Goal: Navigation & Orientation: Understand site structure

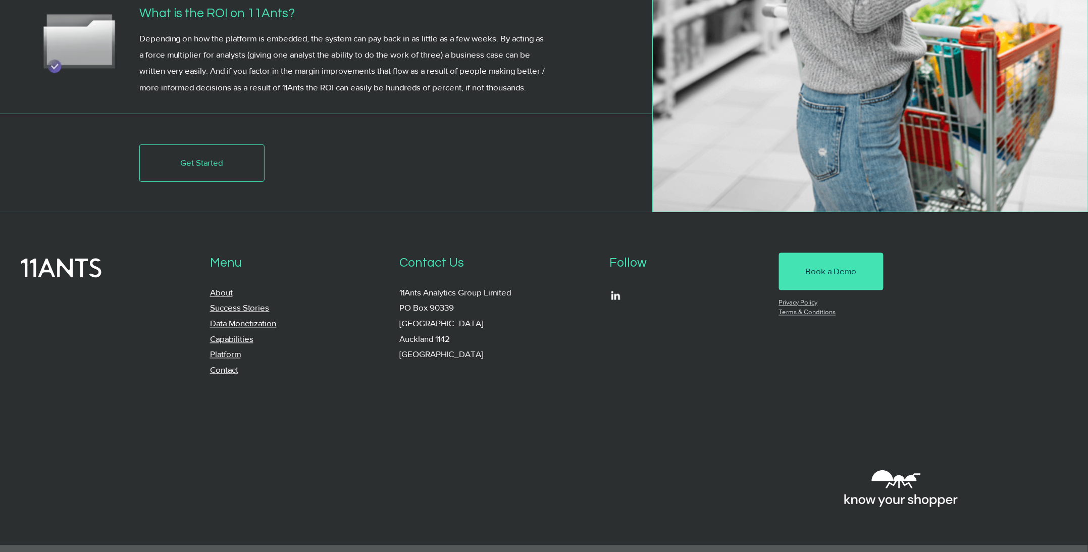
scroll to position [3874, 0]
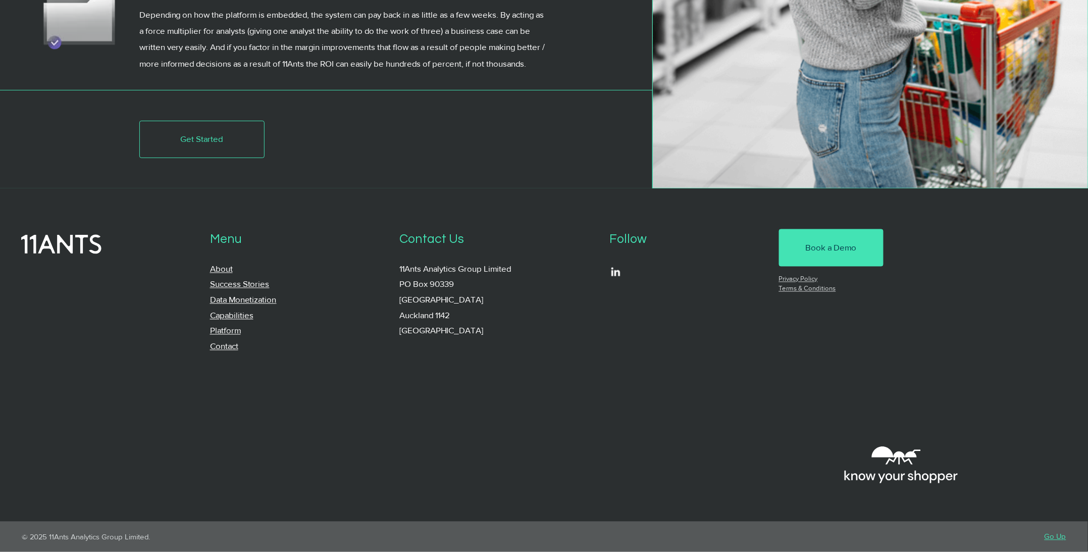
click at [224, 268] on link "About" at bounding box center [221, 269] width 23 height 10
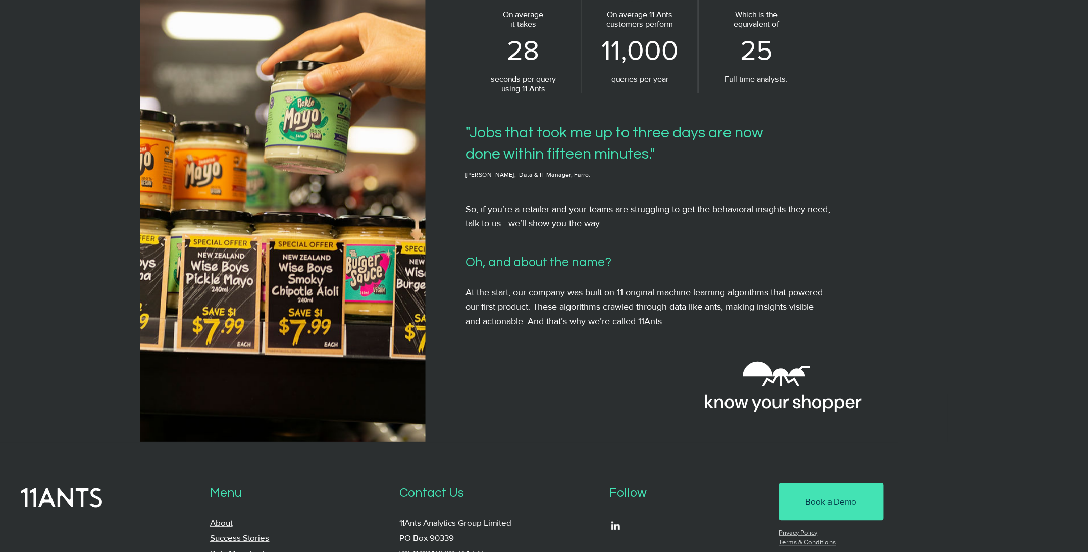
scroll to position [937, 0]
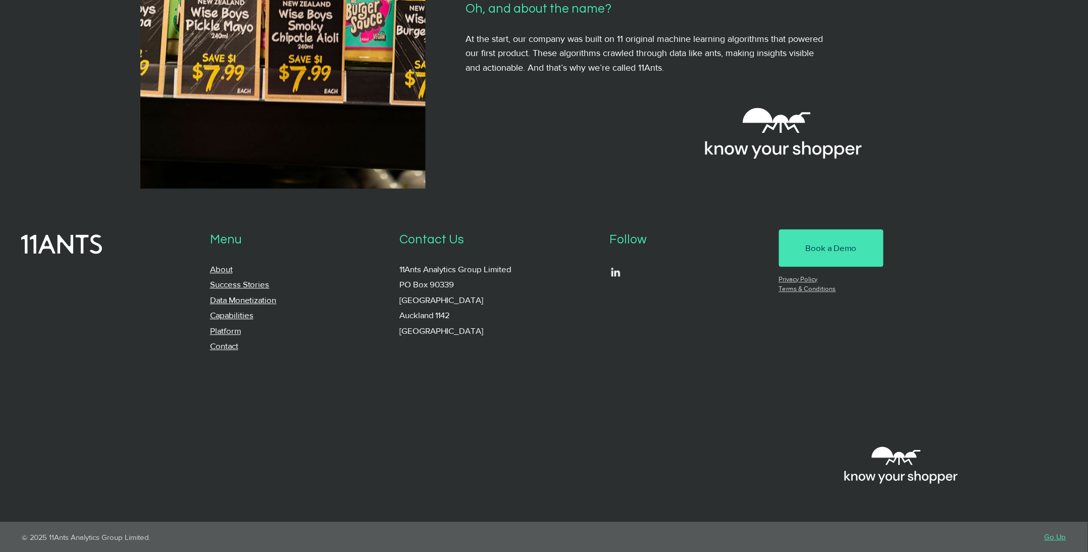
click at [238, 284] on link "Success Stories" at bounding box center [240, 284] width 60 height 10
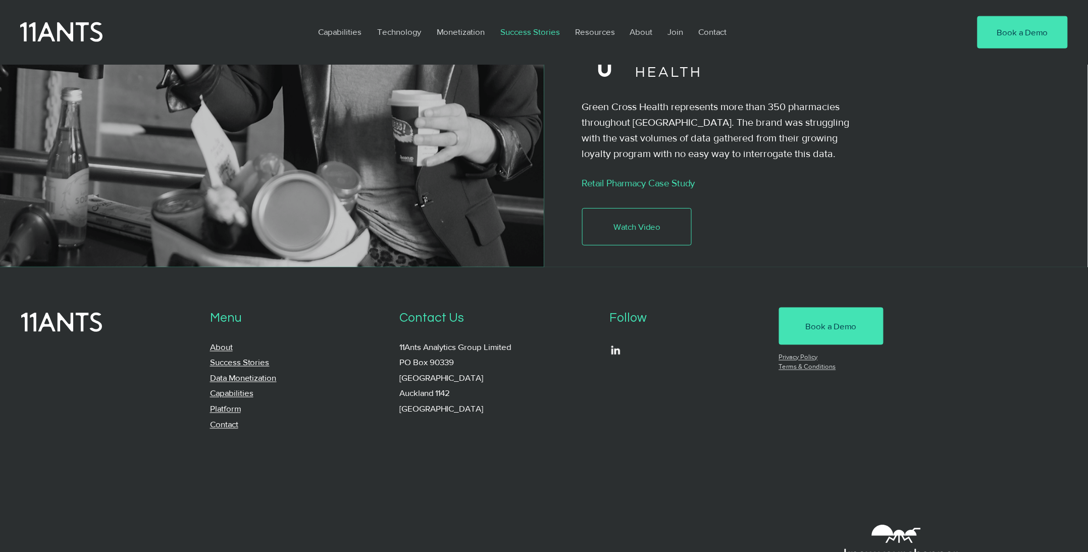
scroll to position [2135, 0]
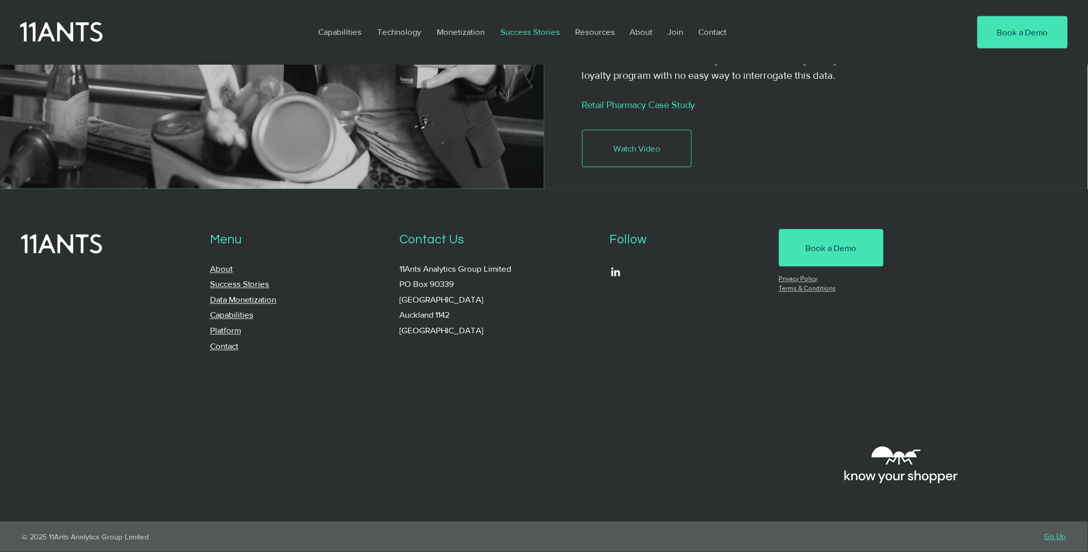
click at [234, 330] on link "Platform" at bounding box center [225, 331] width 31 height 10
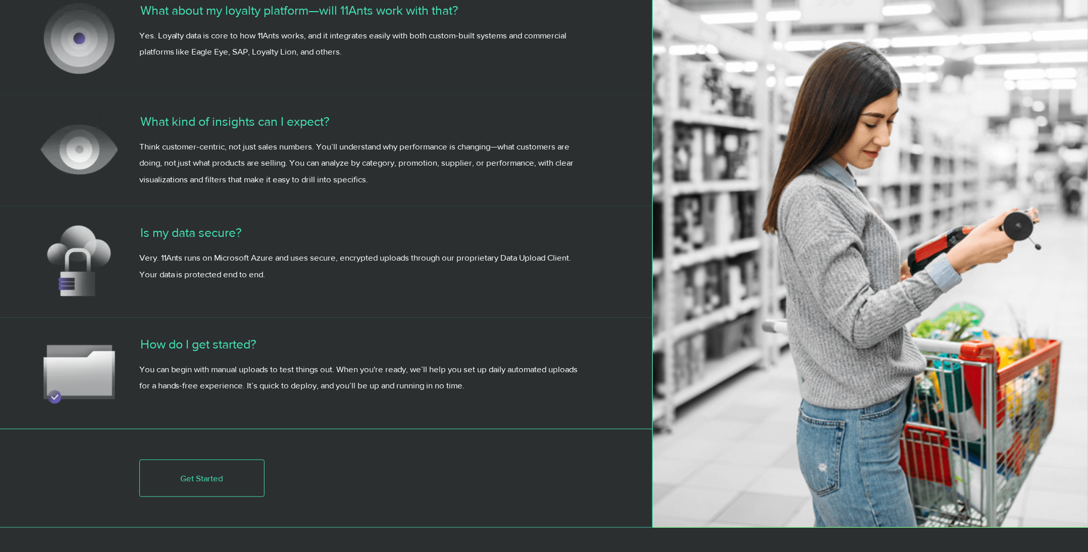
scroll to position [3039, 0]
